Goal: Task Accomplishment & Management: Manage account settings

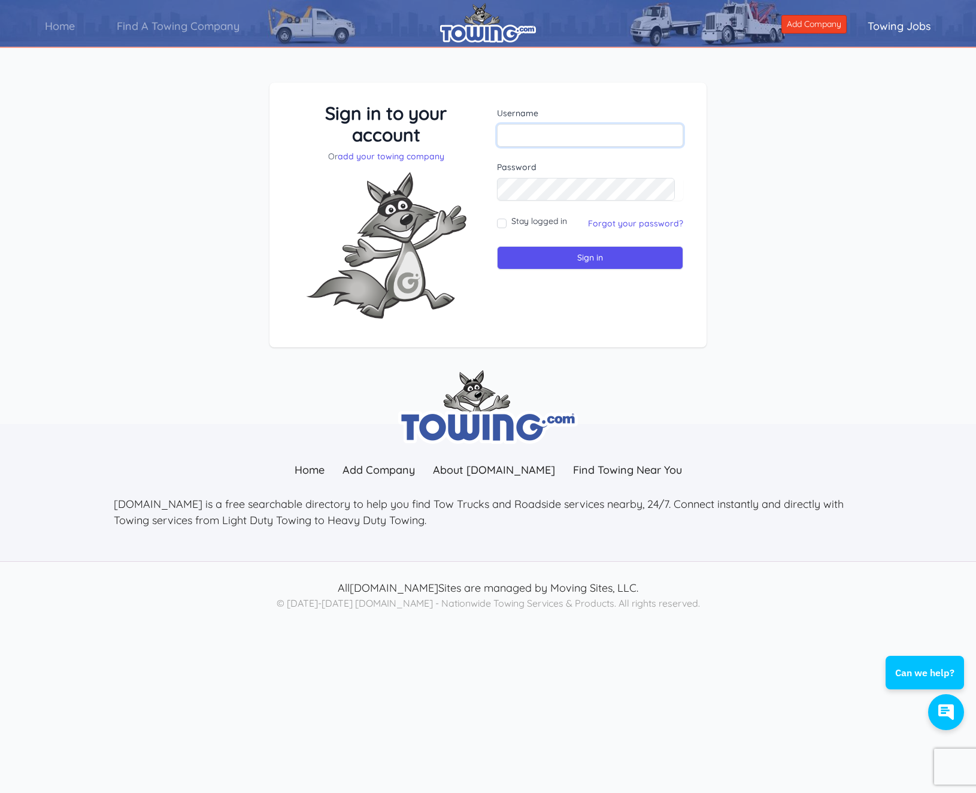
click at [519, 134] on input "text" at bounding box center [590, 135] width 186 height 23
click at [172, 27] on link "Find A Towing Company" at bounding box center [178, 26] width 165 height 34
click at [602, 135] on input "bigedautorescue" at bounding box center [590, 135] width 186 height 23
type input "bigedautorescue@gmail.com"
click at [537, 264] on input "Sign in" at bounding box center [590, 257] width 186 height 23
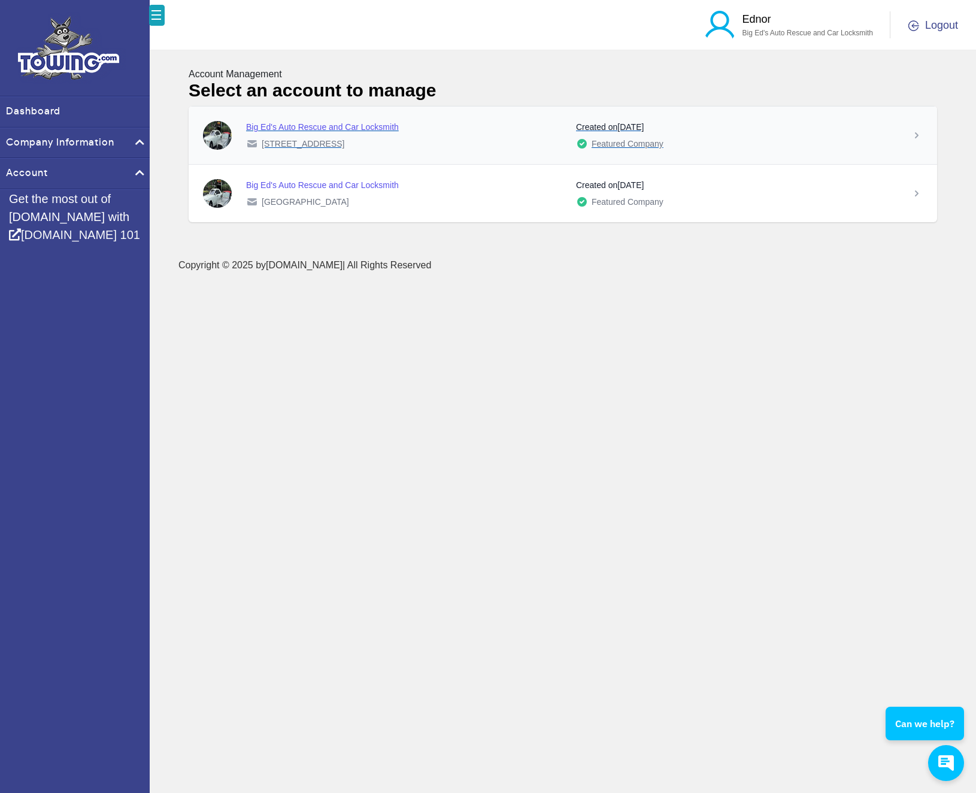
click at [769, 137] on div "Created on April 12, 2025 Featured Company" at bounding box center [736, 135] width 321 height 29
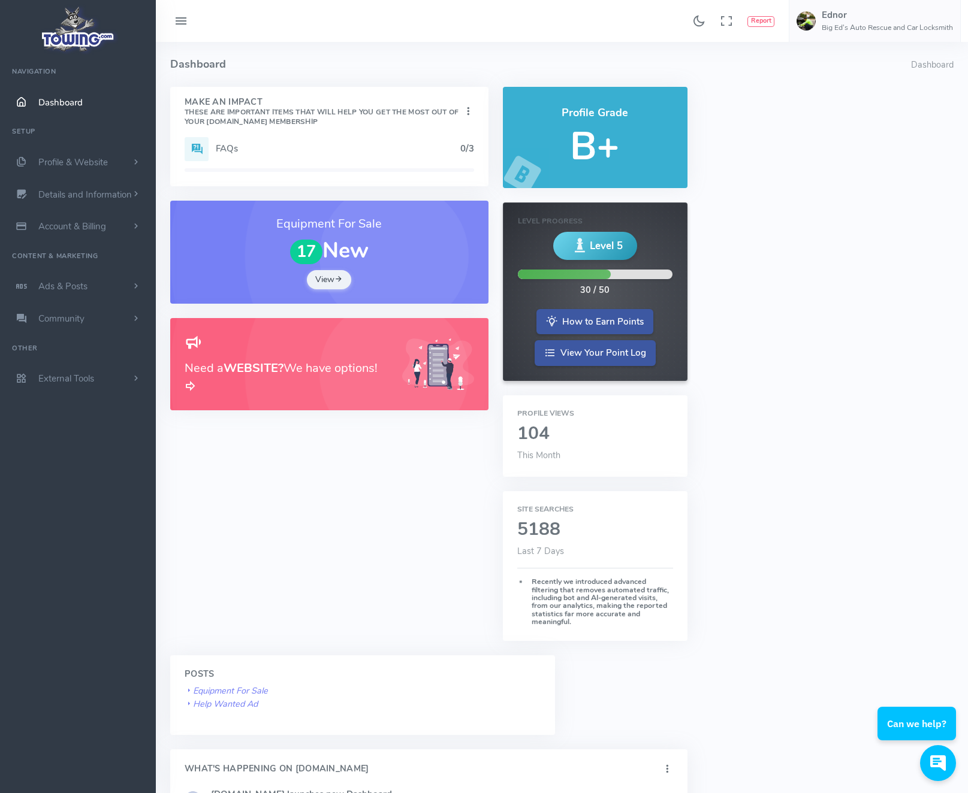
click at [313, 159] on div "FAQs 0/3" at bounding box center [329, 149] width 289 height 24
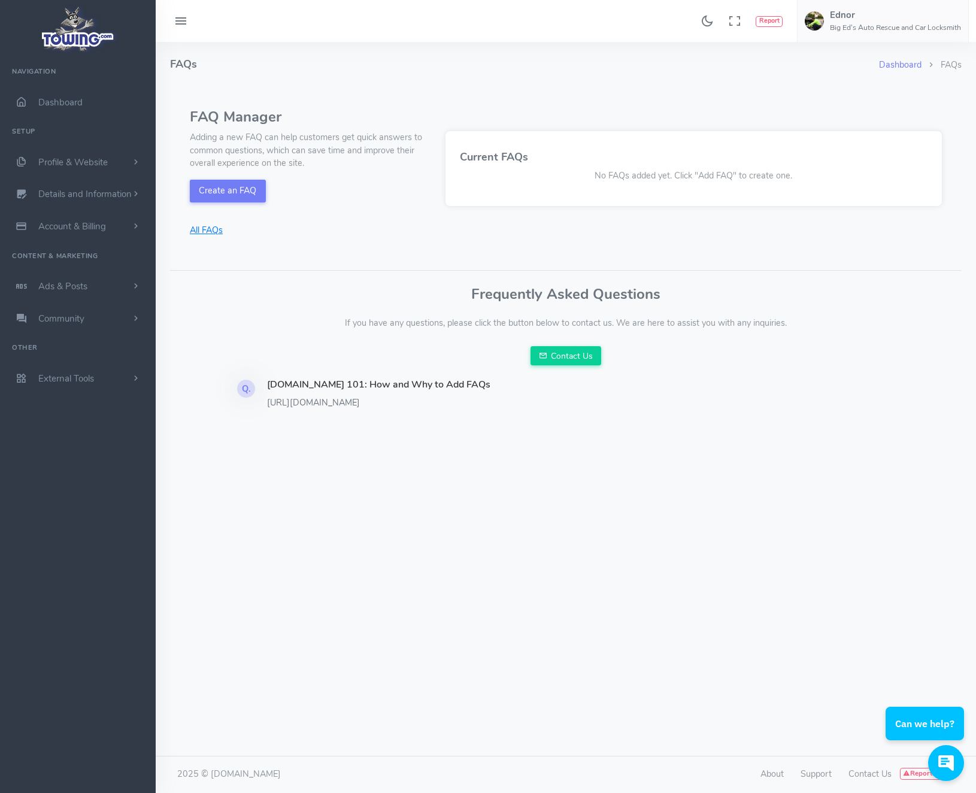
click at [219, 227] on link "All FAQs" at bounding box center [310, 230] width 241 height 13
click at [212, 232] on link "All FAQs" at bounding box center [310, 230] width 241 height 13
click at [244, 185] on button "Create an FAQ" at bounding box center [228, 191] width 76 height 23
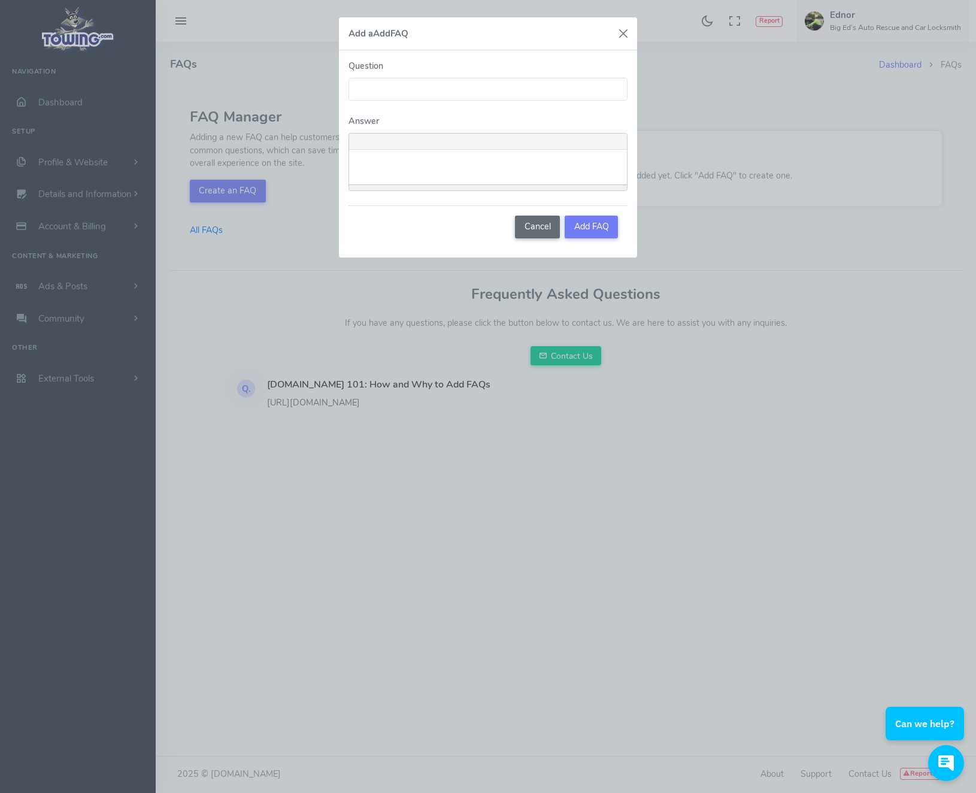
click at [539, 230] on button "Cancel" at bounding box center [537, 227] width 45 height 23
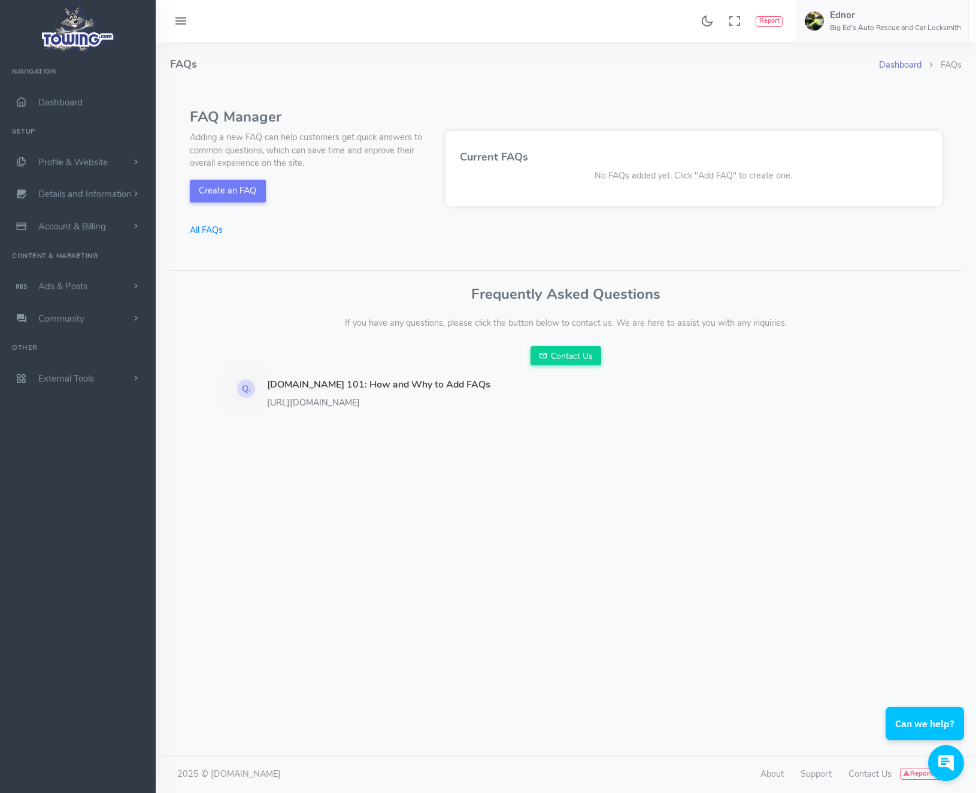
click at [899, 69] on link "Dashboard" at bounding box center [900, 65] width 43 height 12
click at [908, 65] on link "Dashboard" at bounding box center [900, 65] width 43 height 12
click at [894, 63] on link "Dashboard" at bounding box center [900, 65] width 43 height 12
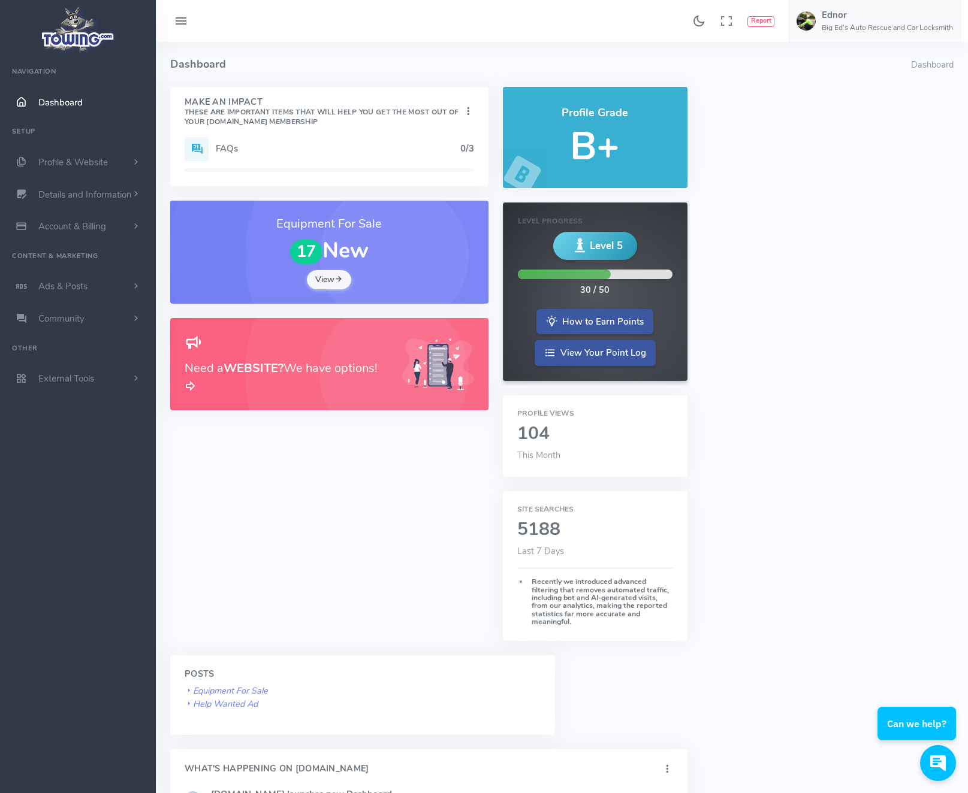
click at [330, 286] on link "View" at bounding box center [329, 279] width 44 height 19
click at [546, 414] on h6 "Profile Views" at bounding box center [595, 414] width 156 height 8
click at [67, 165] on span "Profile & Website" at bounding box center [72, 162] width 69 height 12
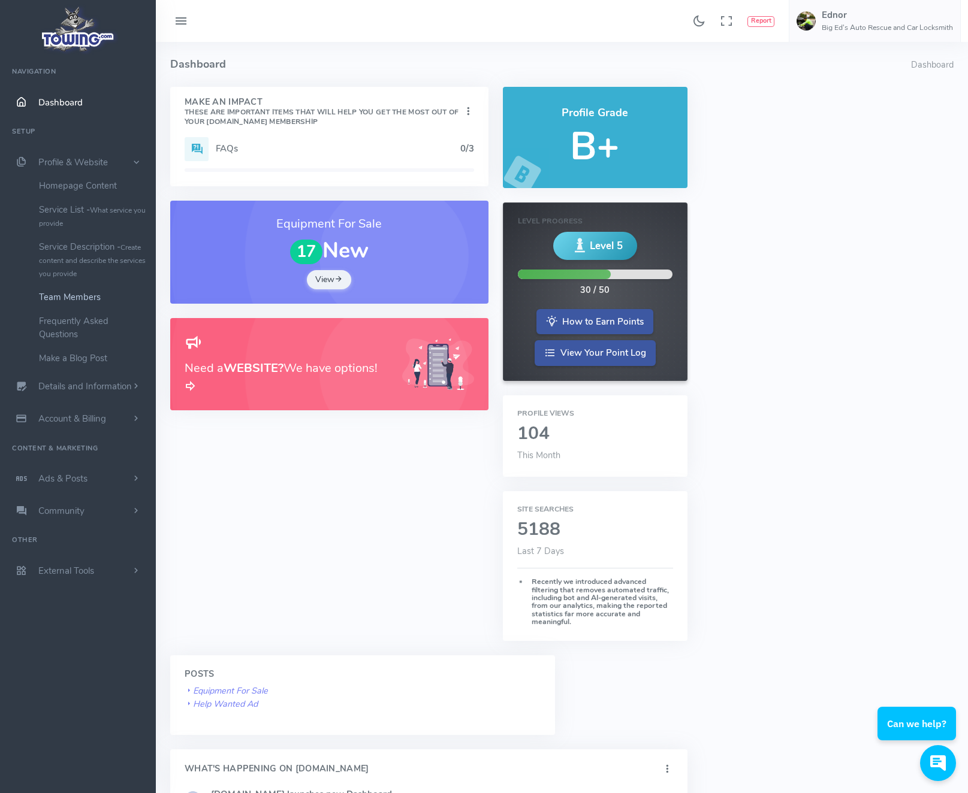
click at [59, 303] on link "Team Members" at bounding box center [93, 297] width 126 height 24
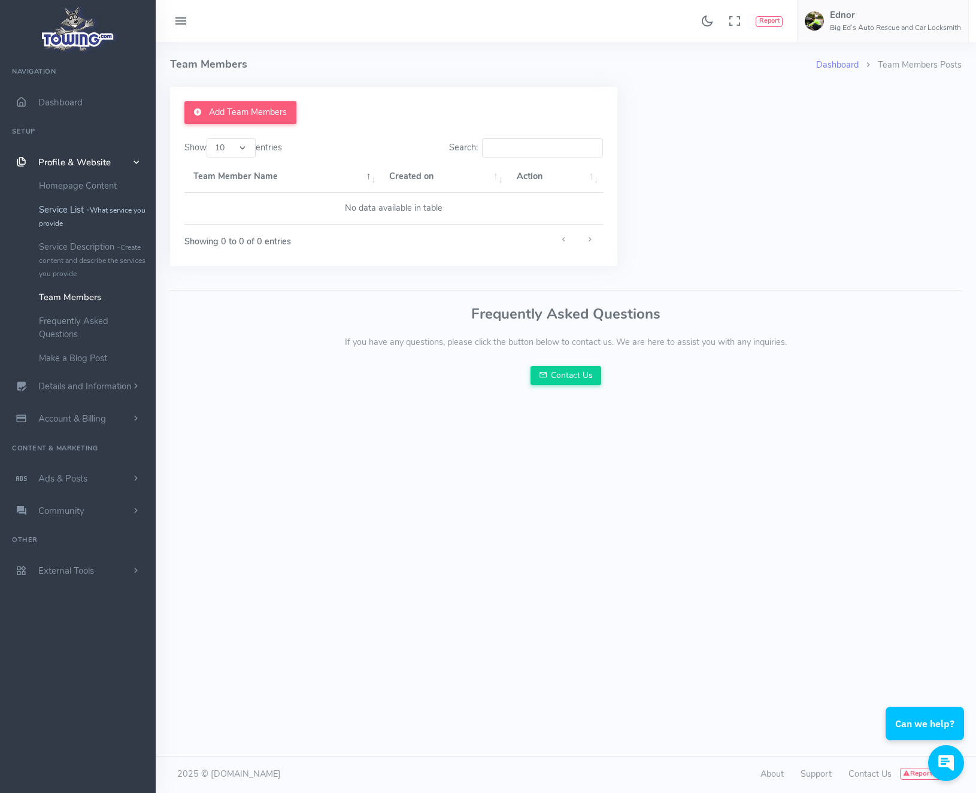
click at [58, 217] on link "Service List - What service you provide" at bounding box center [93, 216] width 126 height 37
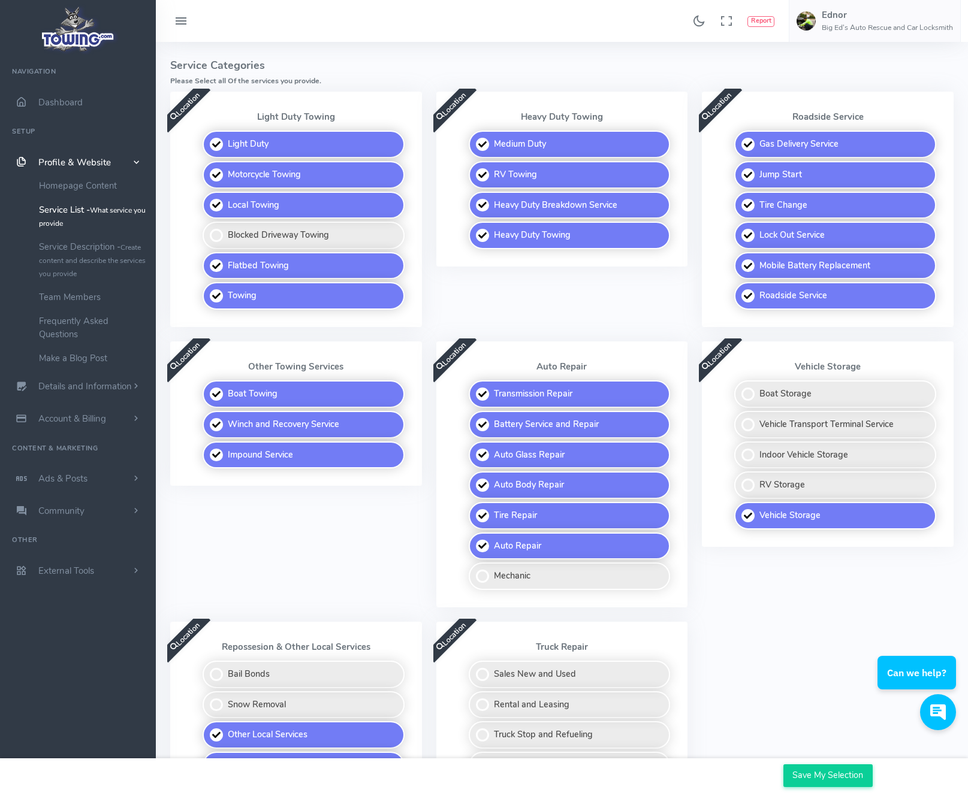
scroll to position [255, 0]
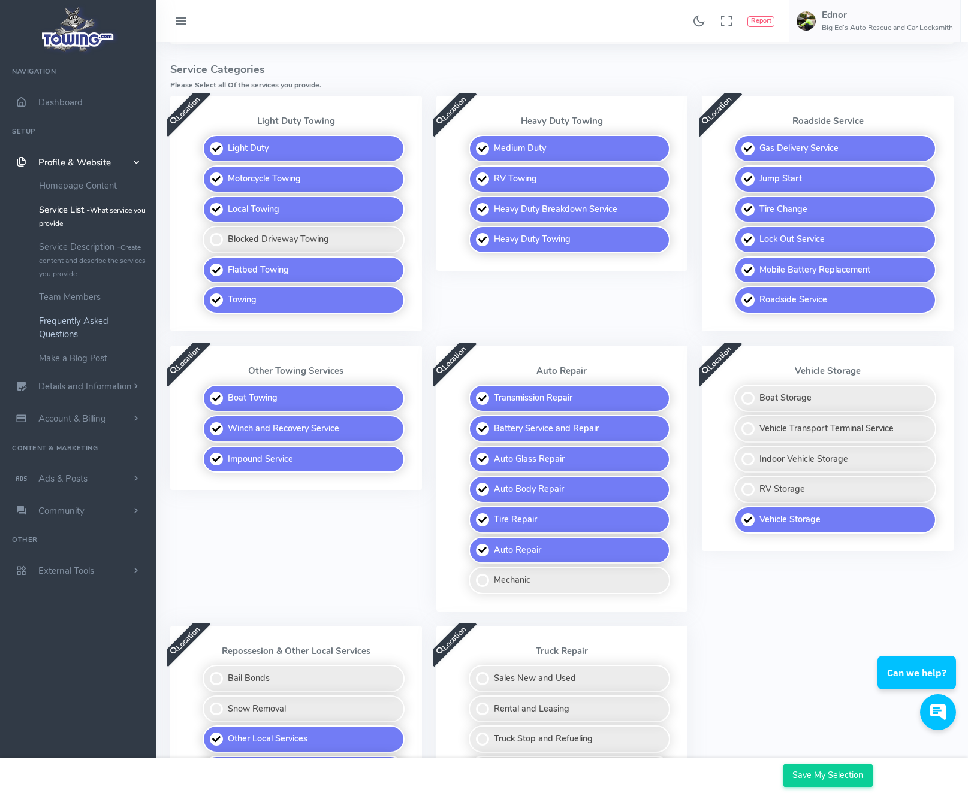
click at [73, 325] on link "Frequently Asked Questions" at bounding box center [93, 327] width 126 height 37
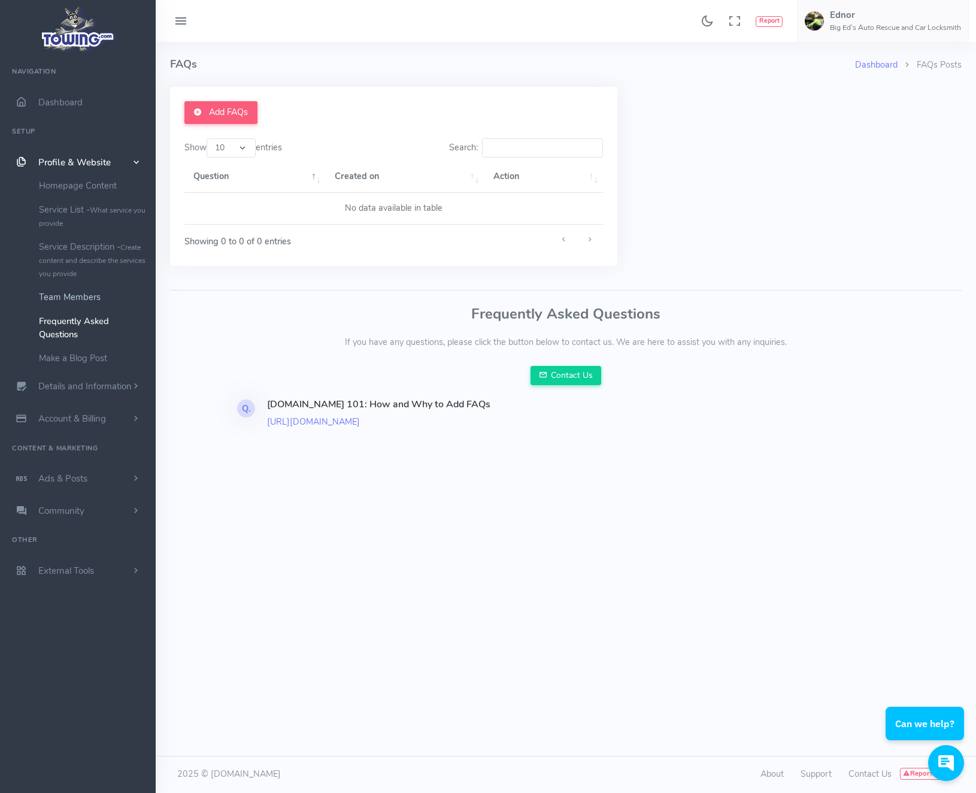
click at [72, 302] on link "Team Members" at bounding box center [93, 297] width 126 height 24
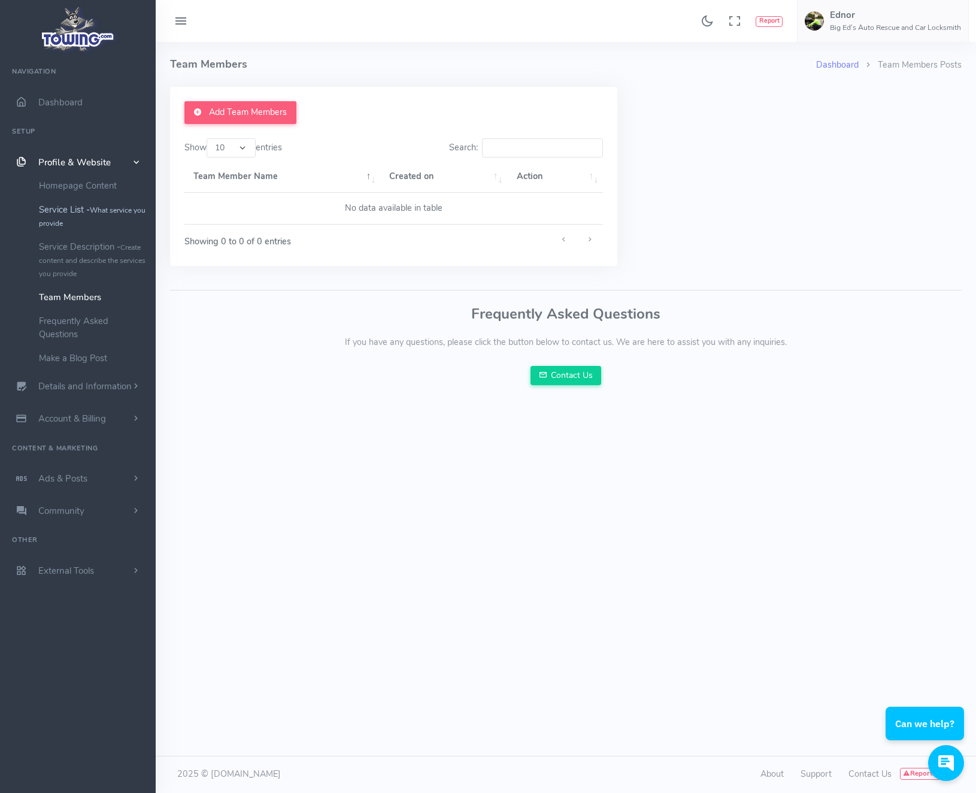
click at [65, 211] on link "Service List - What service you provide" at bounding box center [93, 216] width 126 height 37
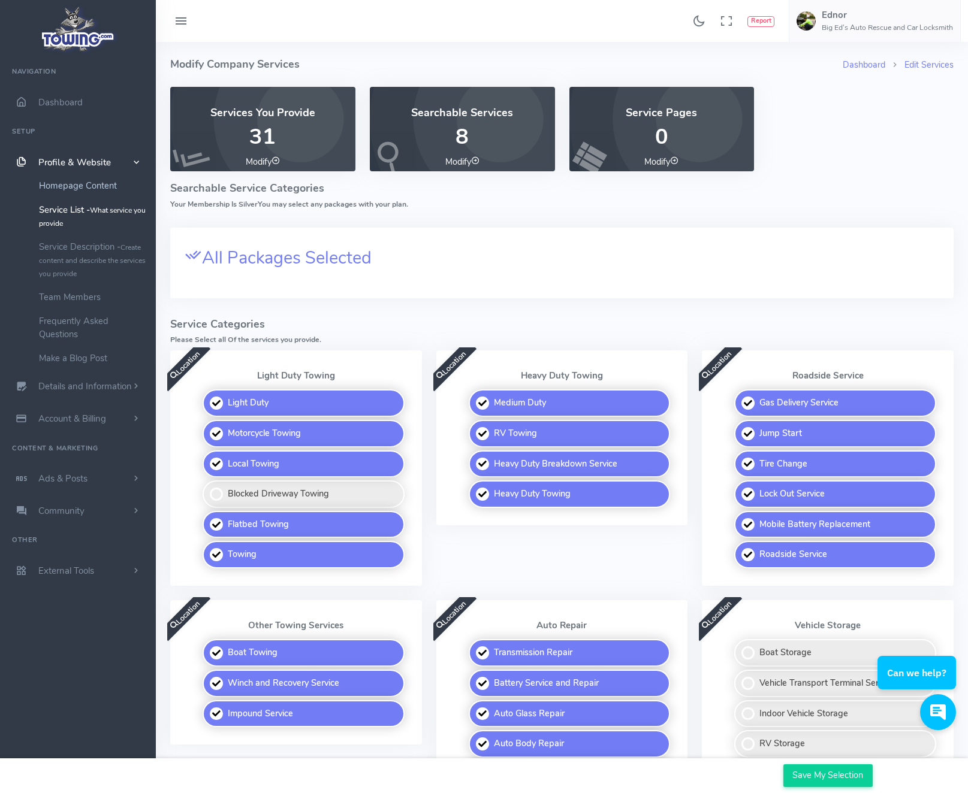
click at [64, 191] on link "Homepage Content" at bounding box center [93, 186] width 126 height 24
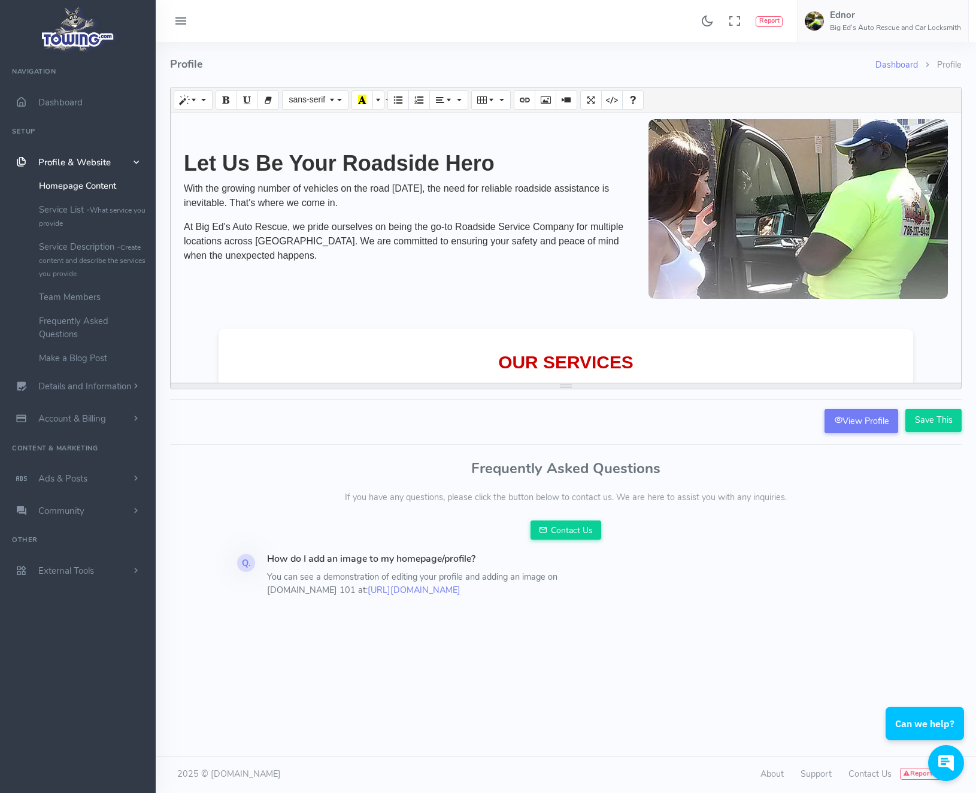
click at [289, 343] on div "OUR SERVICES TIRE CHANGE TIRE DELIVERY VEHICLE LOCKOUTS LOCKSMITH FUEL DELIVERY…" at bounding box center [566, 556] width 695 height 454
click at [284, 257] on p "At Big Ed's Auto Rescue, we pride ourselves on being the go-to Roadside Service…" at bounding box center [407, 241] width 447 height 43
click at [305, 234] on p "At Big Ed's Auto Rescue, we pride ourselves on being the go-to Roadside Service…" at bounding box center [407, 241] width 447 height 43
click at [340, 255] on p "At Big Ed's Auto Rescue, we pride ourselves on being the go-to Roadside Service…" at bounding box center [407, 241] width 447 height 43
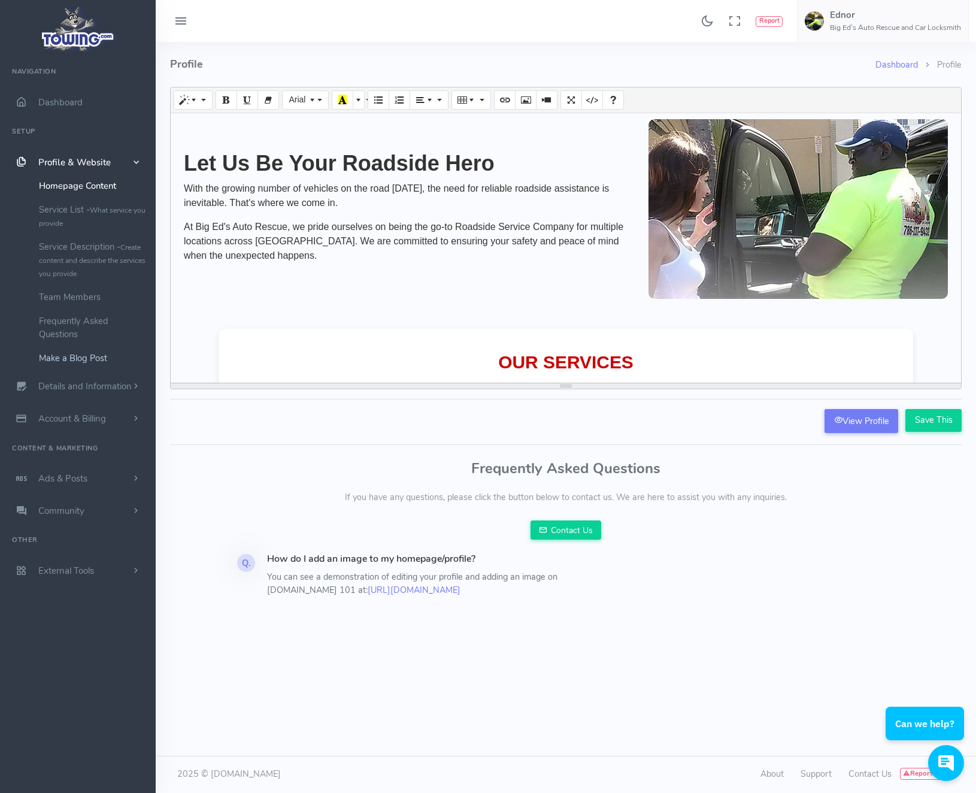
click at [58, 362] on link "Make a Blog Post" at bounding box center [93, 358] width 126 height 24
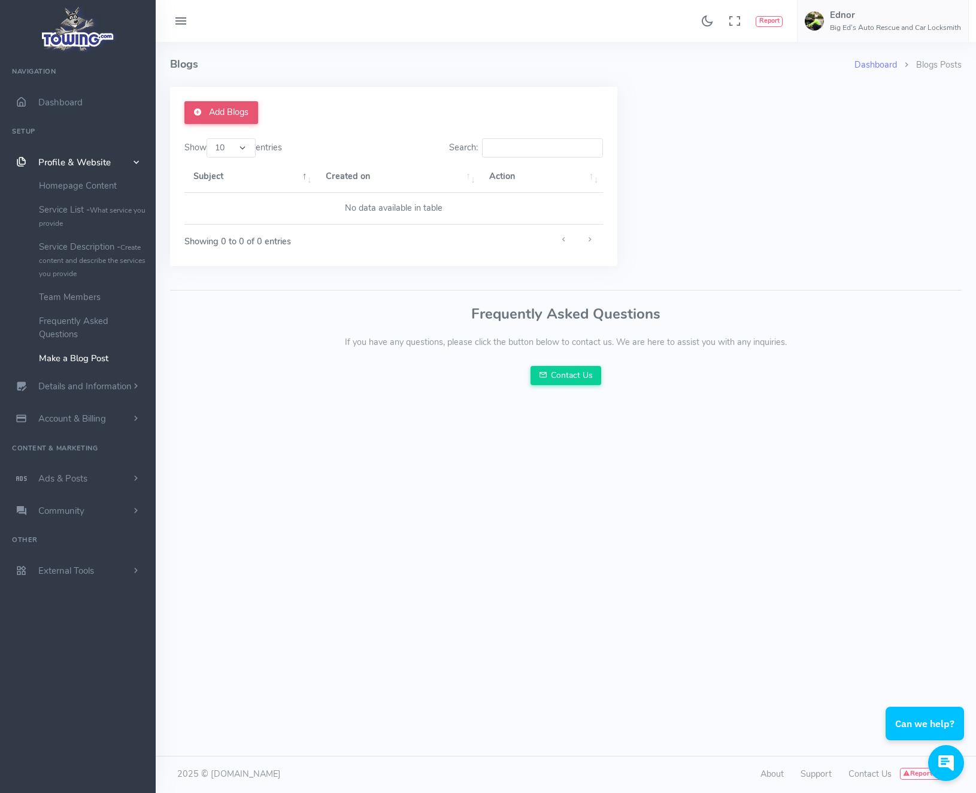
click at [227, 113] on link "Add Blogs" at bounding box center [222, 112] width 74 height 23
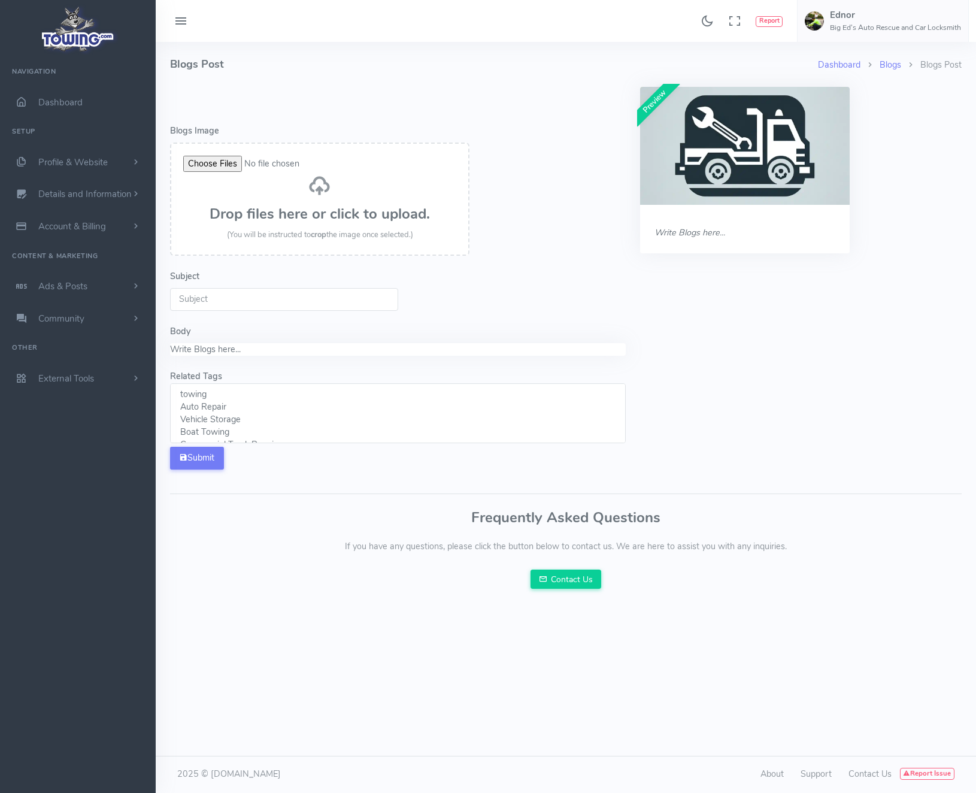
select select
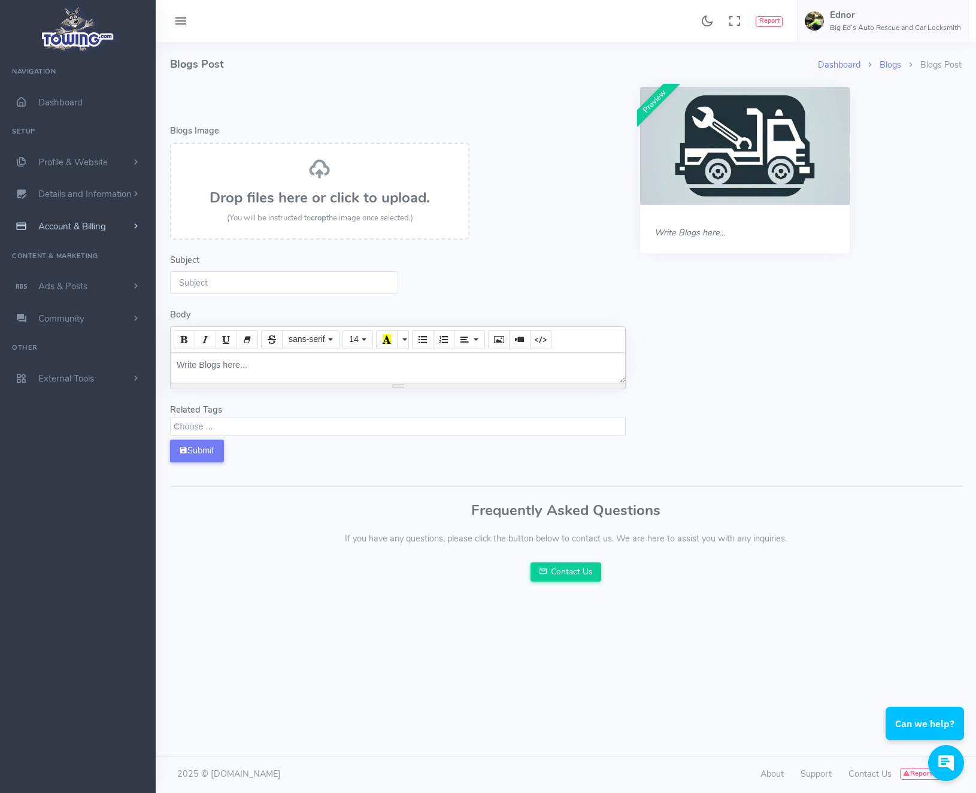
click at [91, 228] on span "Account & Billing" at bounding box center [72, 226] width 68 height 12
click at [80, 163] on span "Profile & Website" at bounding box center [72, 162] width 69 height 12
click at [75, 185] on link "Homepage Content" at bounding box center [93, 186] width 126 height 24
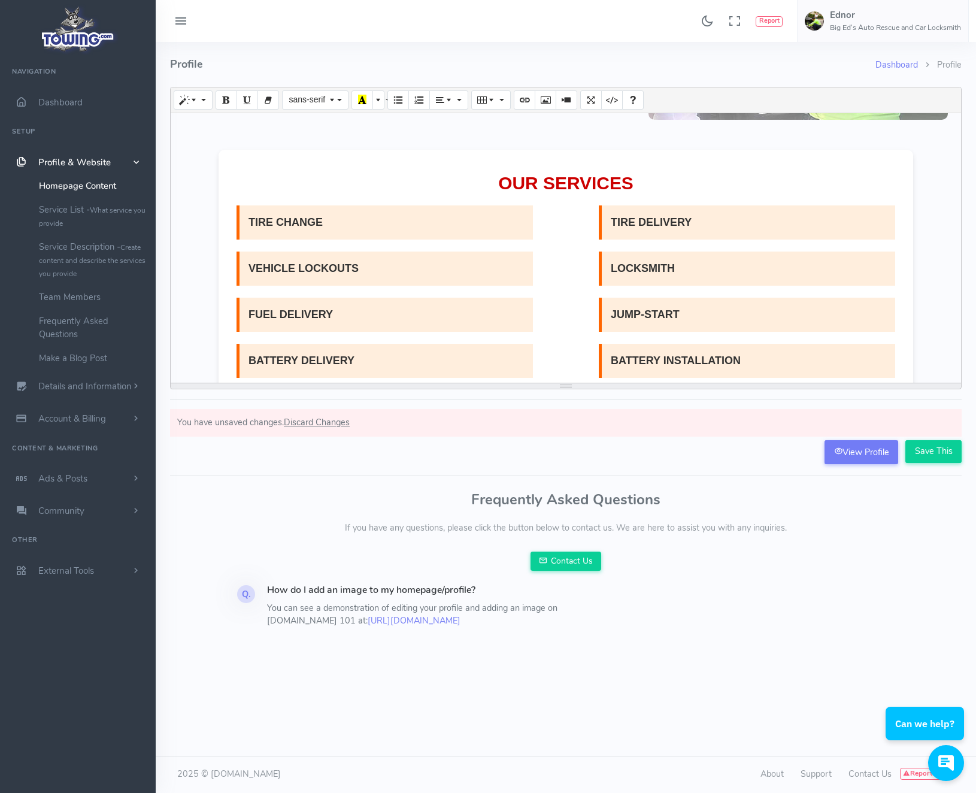
scroll to position [180, 0]
click at [310, 225] on li "TIRE CHANGE" at bounding box center [385, 222] width 297 height 34
click at [338, 217] on li "TIRE CHANGE" at bounding box center [385, 222] width 297 height 34
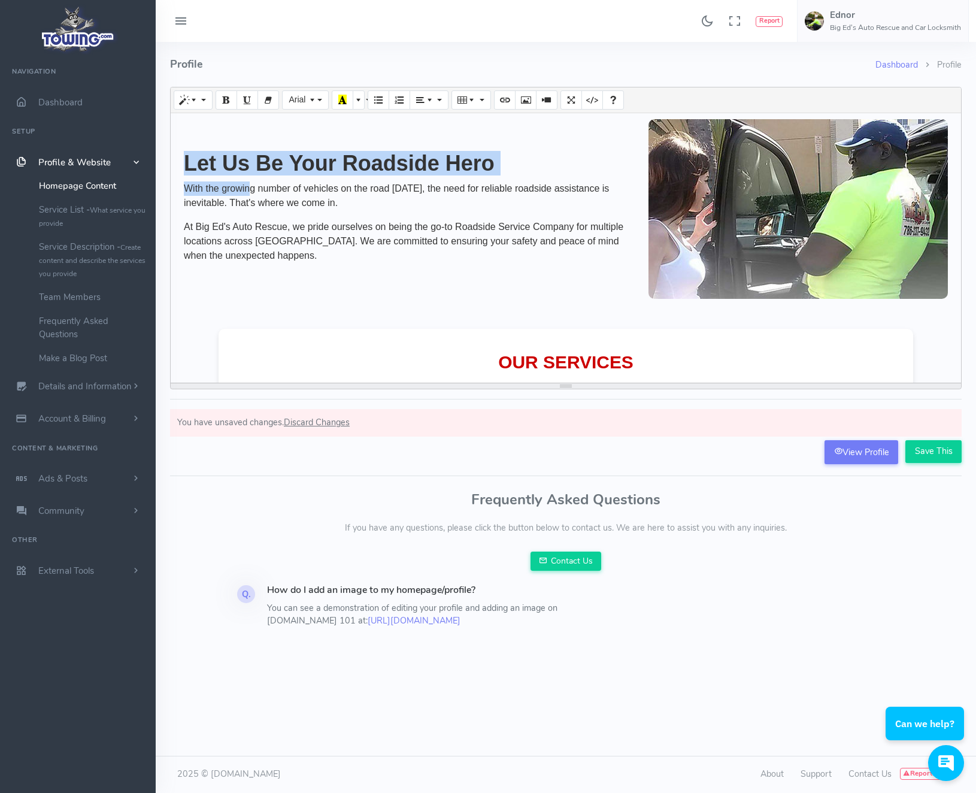
drag, startPoint x: 181, startPoint y: 159, endPoint x: 250, endPoint y: 186, distance: 74.2
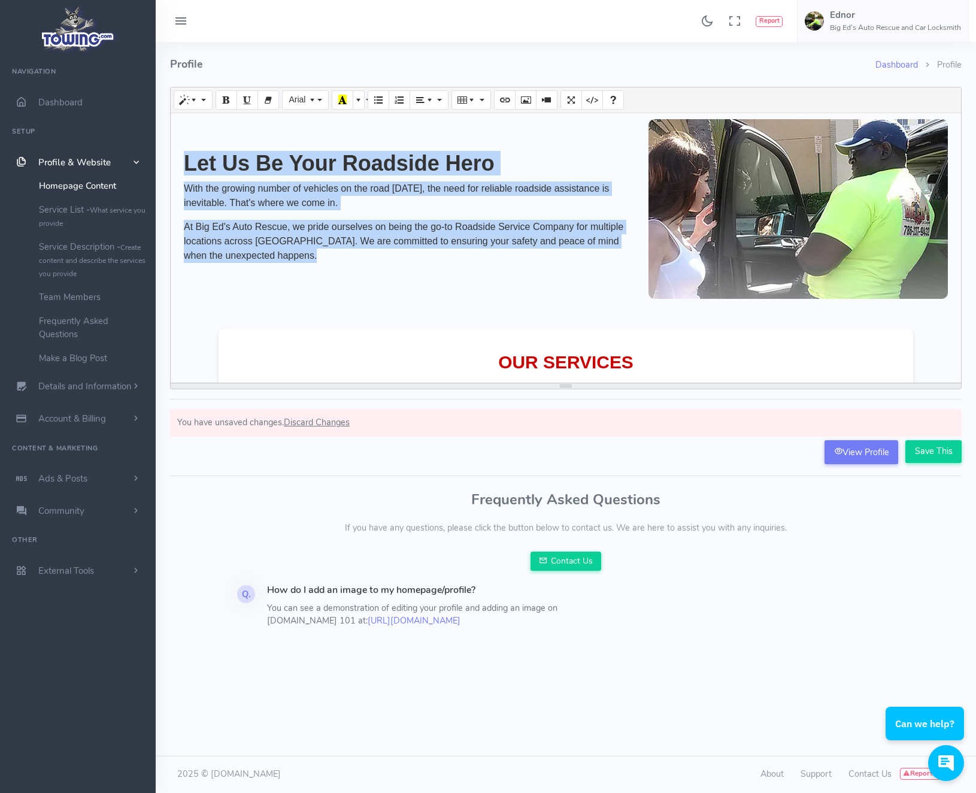
drag, startPoint x: 347, startPoint y: 257, endPoint x: 188, endPoint y: 150, distance: 191.2
click at [188, 150] on div "Let Us Be Your Roadside Hero With the growing number of vehicles on the road to…" at bounding box center [407, 209] width 447 height 127
click at [131, 163] on span "scrollable content" at bounding box center [136, 162] width 12 height 11
click at [131, 163] on span "scrollable content" at bounding box center [136, 162] width 11 height 12
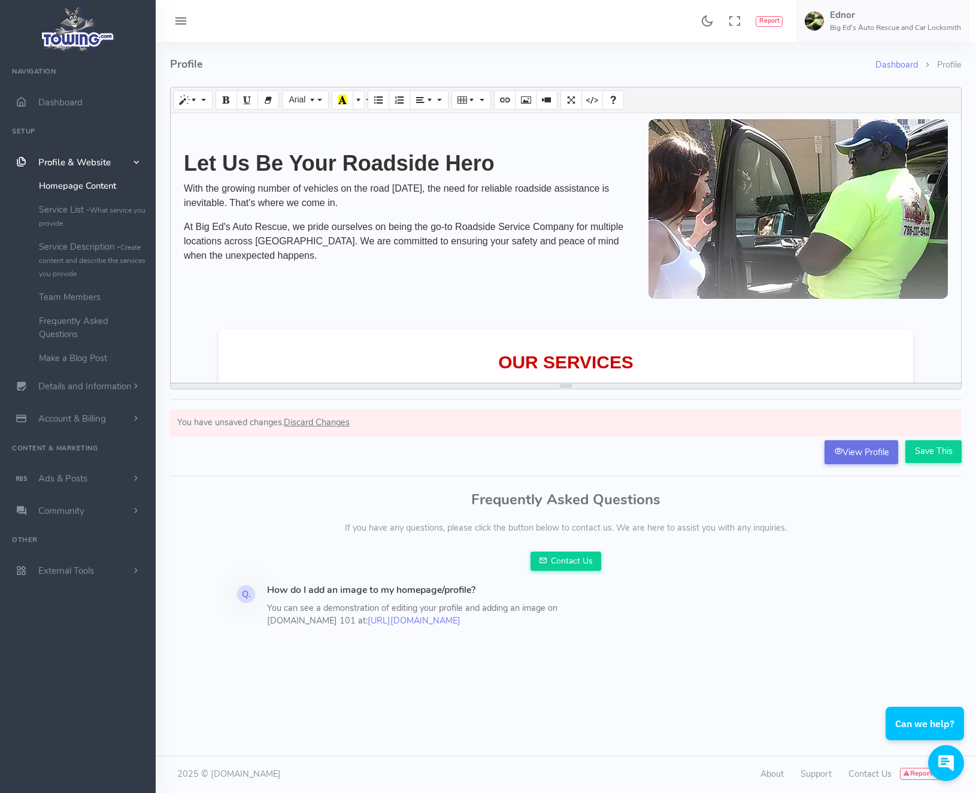
click at [854, 453] on link "View Profile" at bounding box center [862, 452] width 74 height 24
click at [71, 476] on span "Ads & Posts" at bounding box center [62, 479] width 49 height 12
click at [77, 313] on link "Help Wanted Ads" at bounding box center [93, 310] width 126 height 24
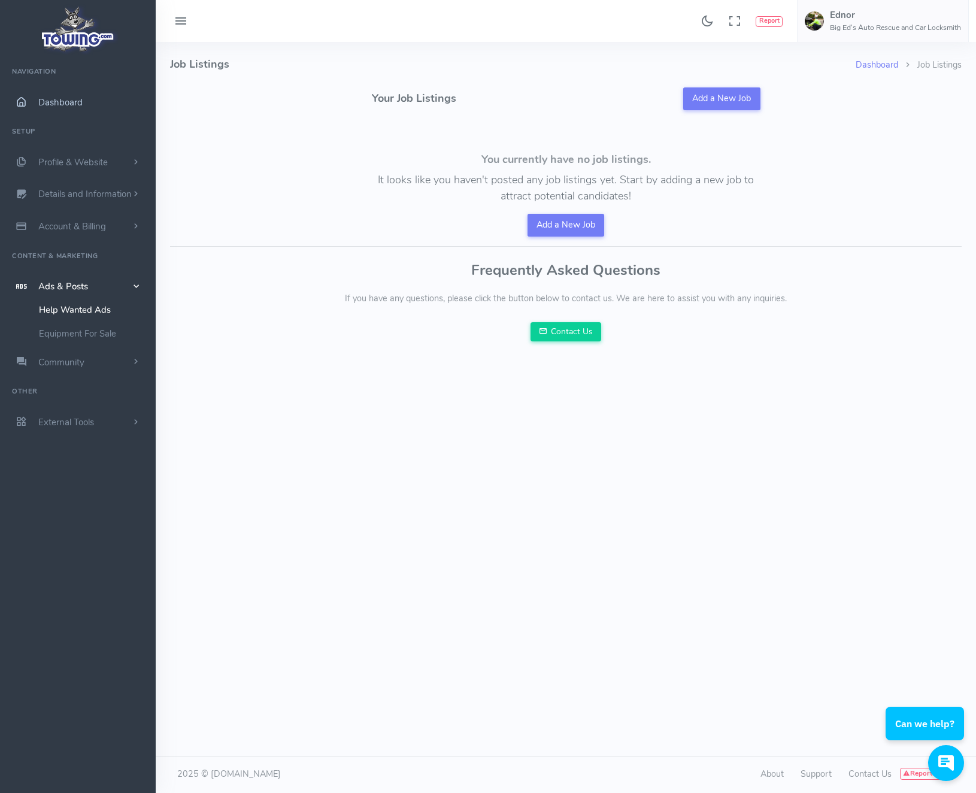
click at [69, 103] on span "Dashboard" at bounding box center [60, 102] width 44 height 12
click at [74, 162] on span "Profile & Website" at bounding box center [72, 162] width 69 height 12
click at [76, 188] on link "Homepage Content" at bounding box center [93, 186] width 126 height 24
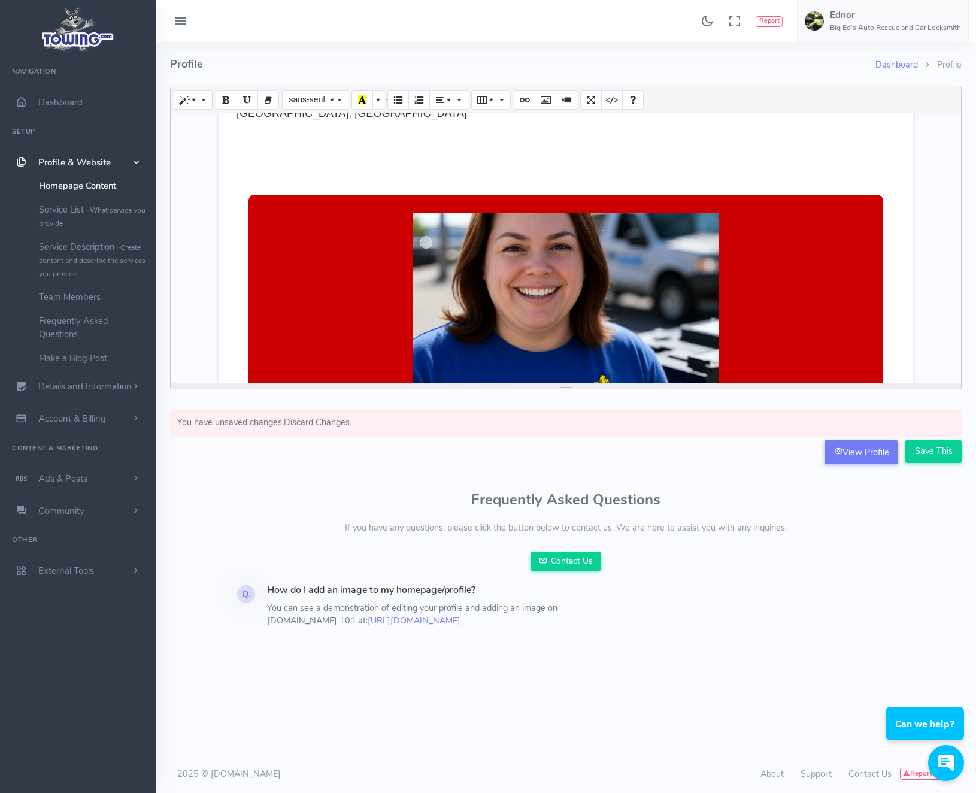
scroll to position [1018, 0]
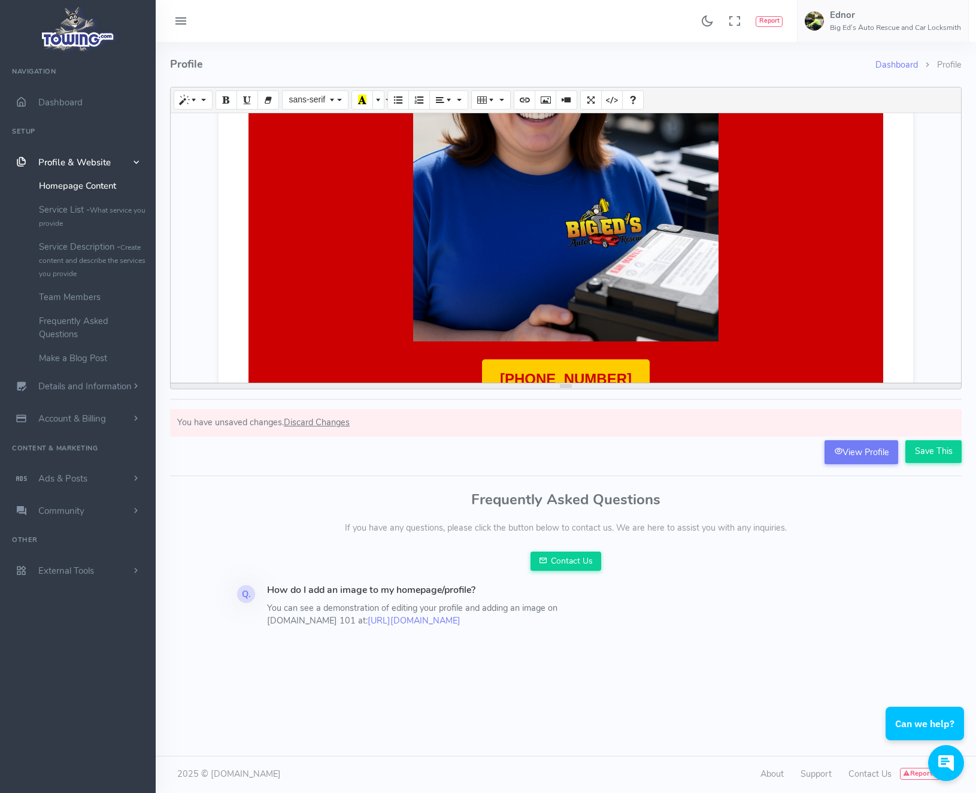
click at [294, 244] on h2 "Need Roadsid e Assistance?" at bounding box center [566, 189] width 611 height 306
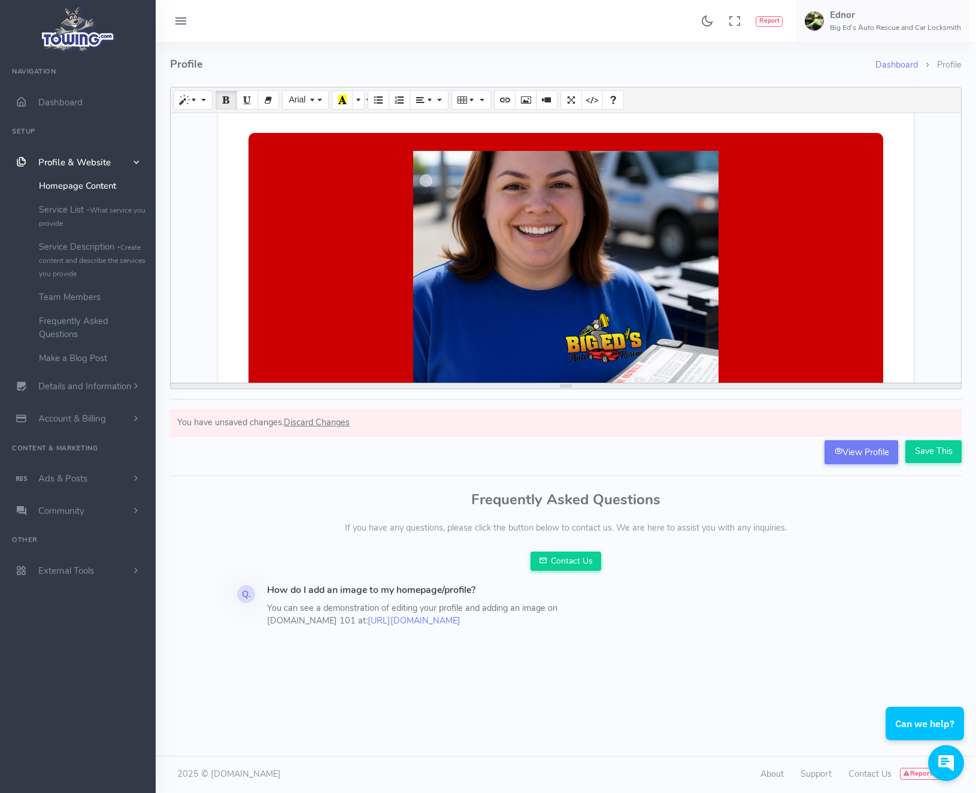
scroll to position [839, 0]
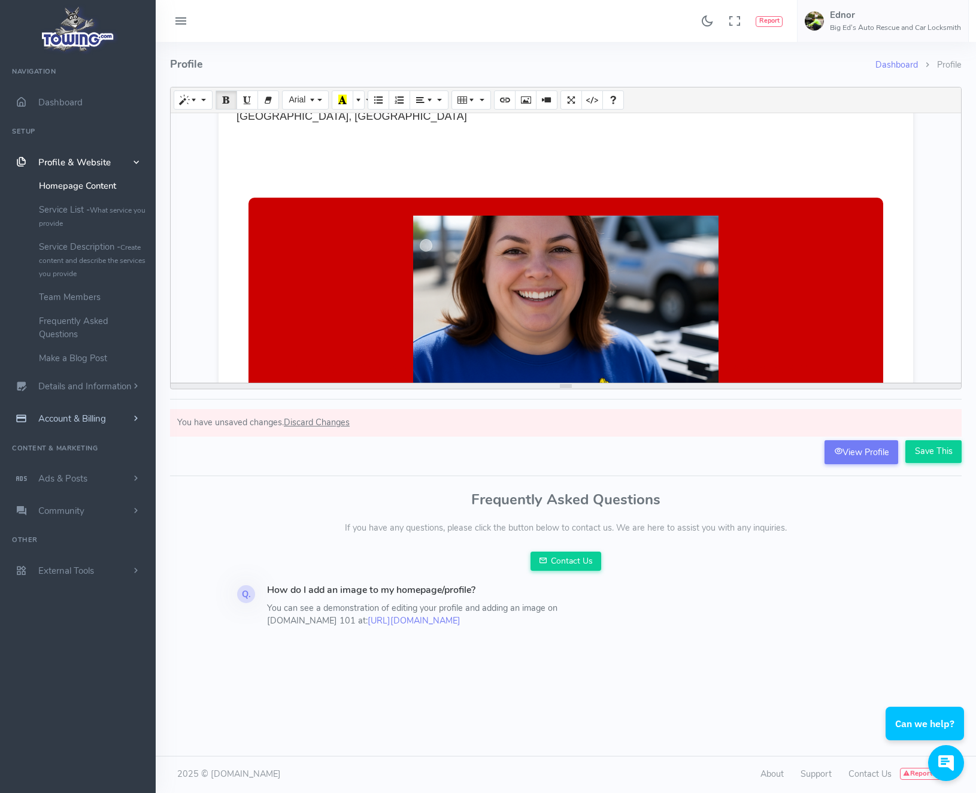
click at [123, 417] on link "Account & Billing" at bounding box center [78, 419] width 156 height 32
click at [70, 252] on link "Update Payment" at bounding box center [93, 250] width 126 height 24
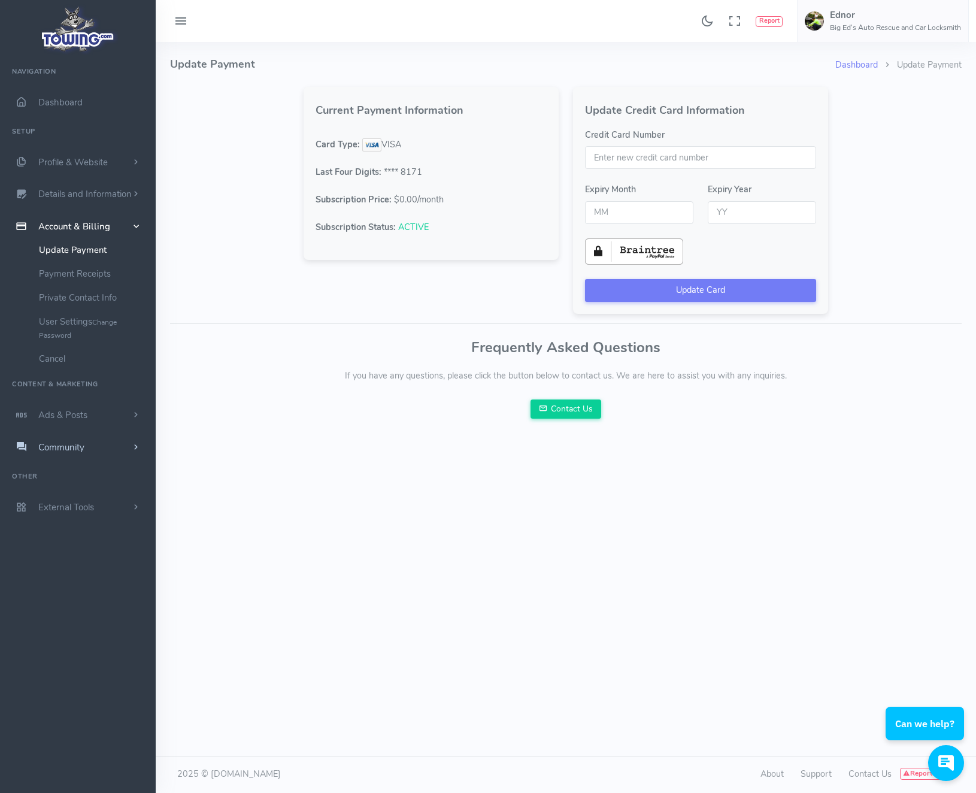
click at [125, 446] on link "Community" at bounding box center [78, 447] width 156 height 32
click at [74, 347] on link "Publicly Answer Questions" at bounding box center [93, 342] width 126 height 24
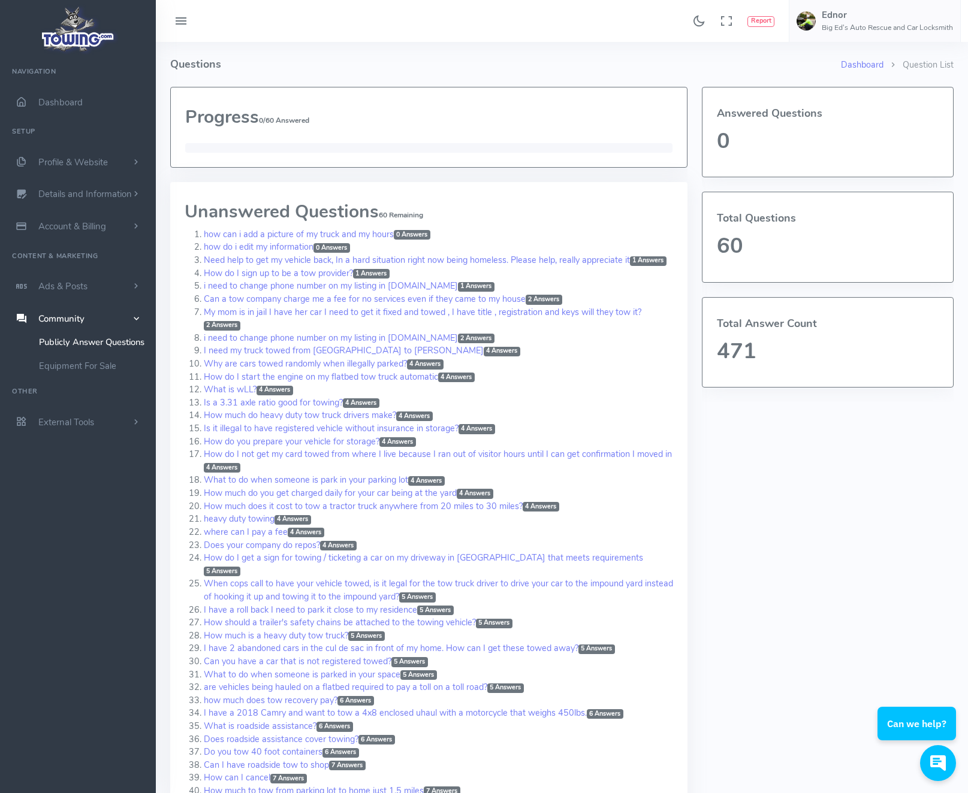
click at [84, 49] on img at bounding box center [78, 29] width 81 height 51
